Goal: Task Accomplishment & Management: Use online tool/utility

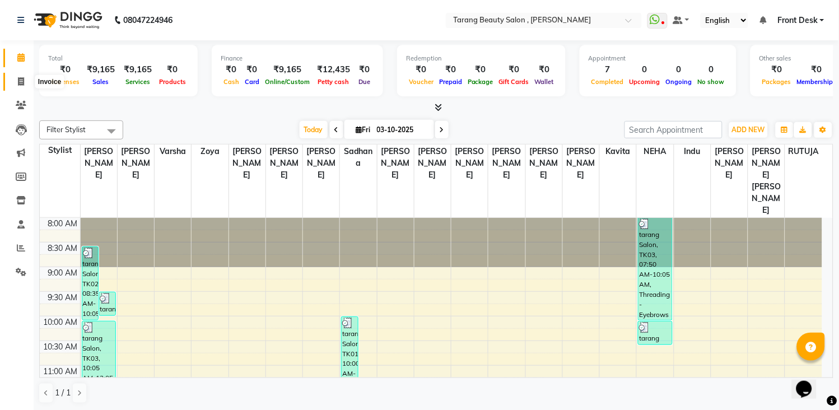
click at [20, 77] on icon at bounding box center [21, 81] width 6 height 8
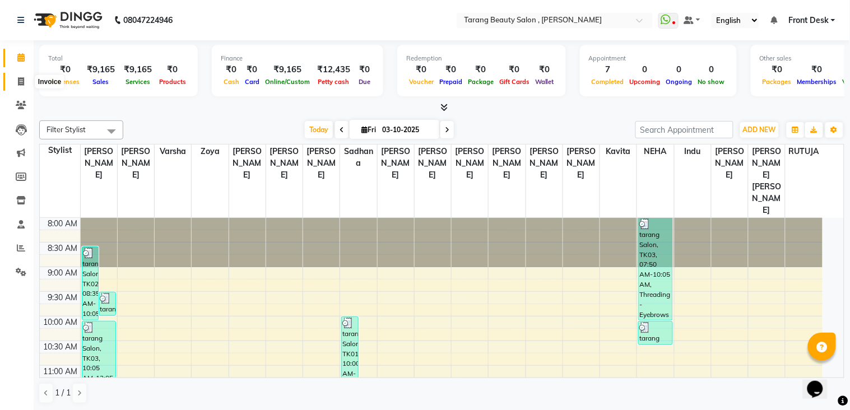
select select "service"
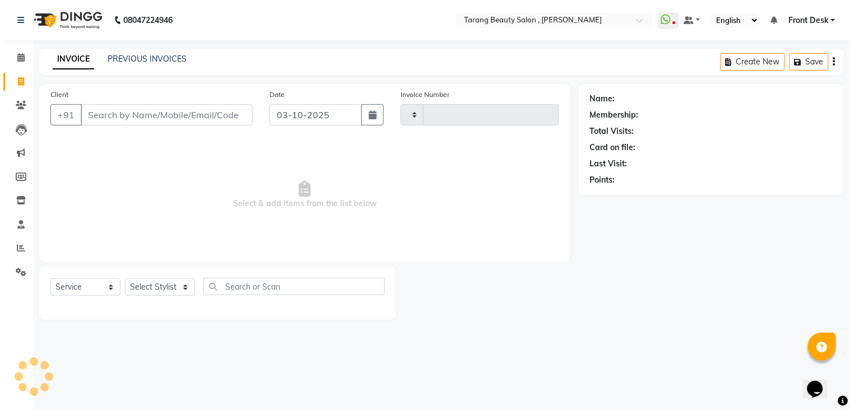
type input "3153"
select select "5133"
click at [19, 131] on icon at bounding box center [21, 129] width 11 height 11
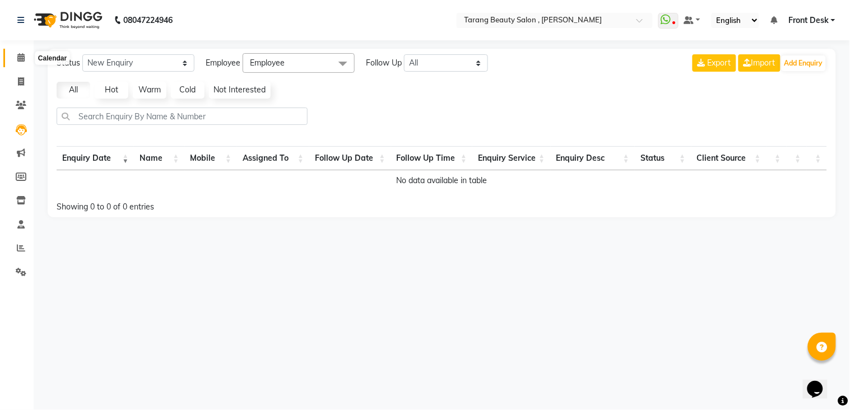
click at [22, 62] on icon at bounding box center [20, 57] width 7 height 8
